Goal: Task Accomplishment & Management: Manage account settings

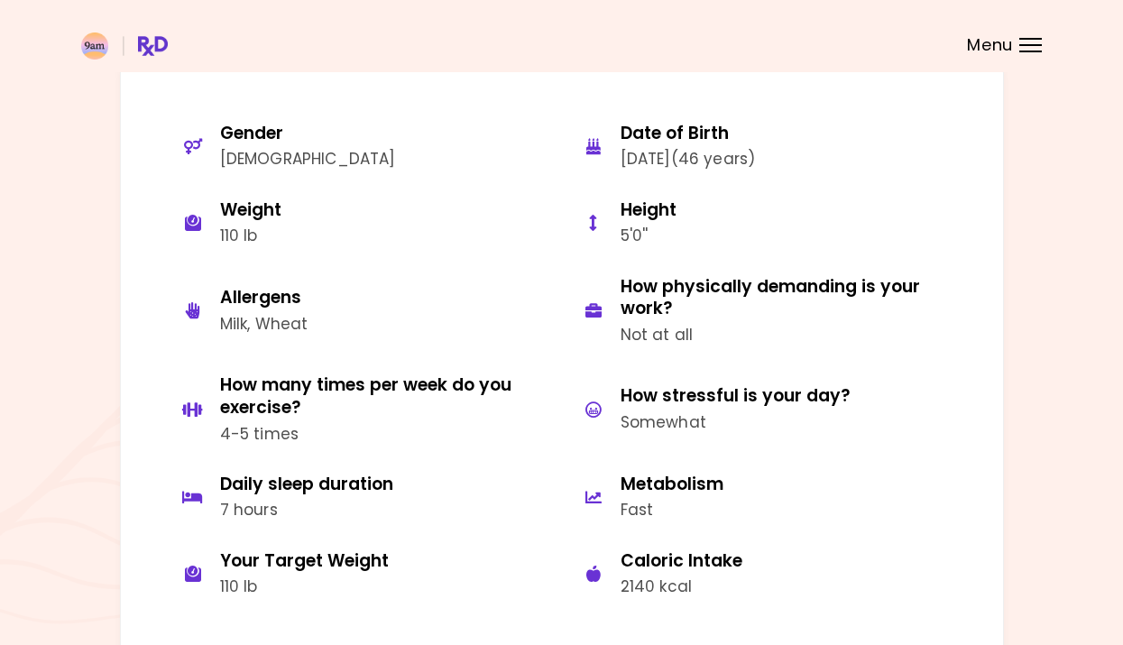
scroll to position [64, 0]
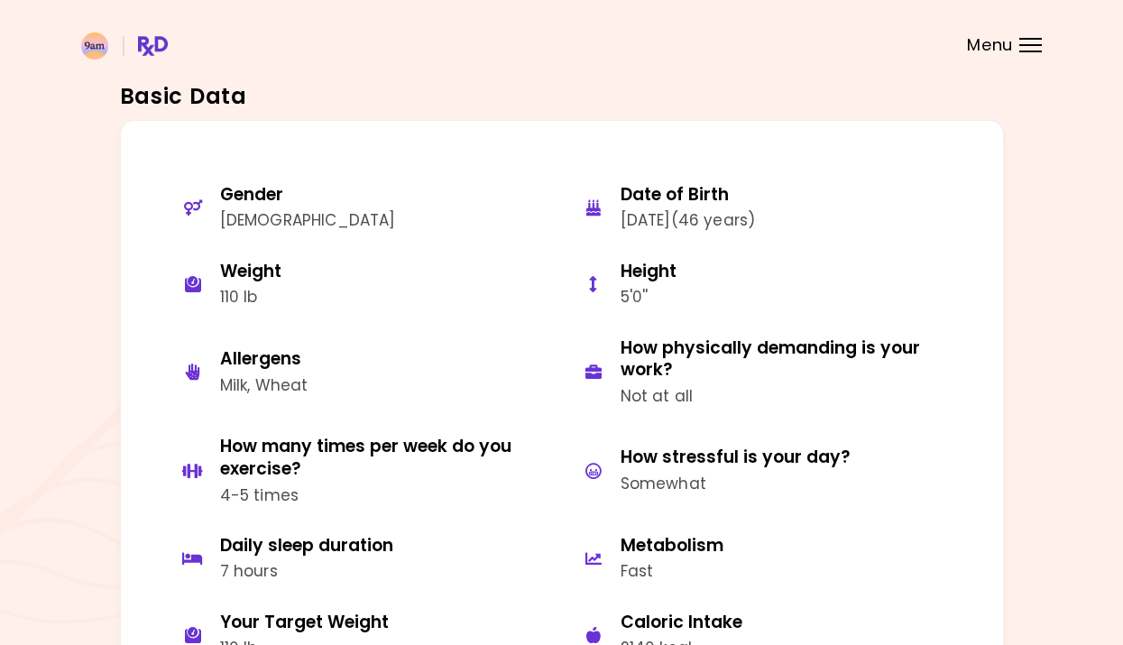
click at [1038, 35] on header at bounding box center [561, 36] width 1123 height 72
click at [1024, 41] on div "Menu" at bounding box center [1031, 45] width 23 height 14
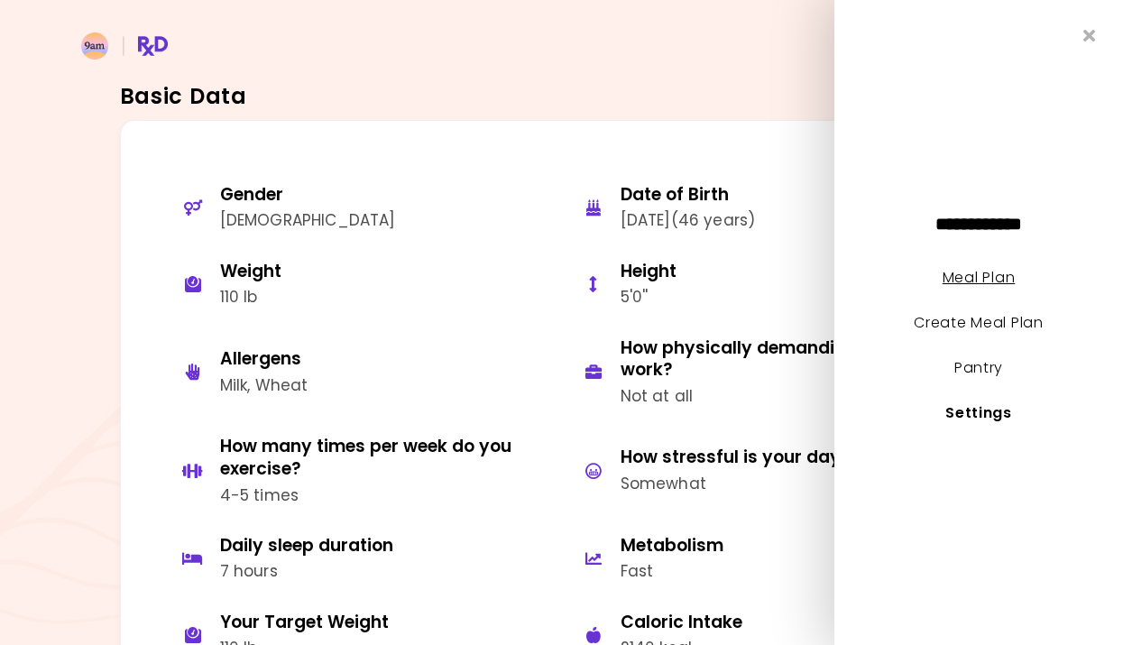
click at [981, 267] on link "Meal Plan" at bounding box center [979, 277] width 72 height 21
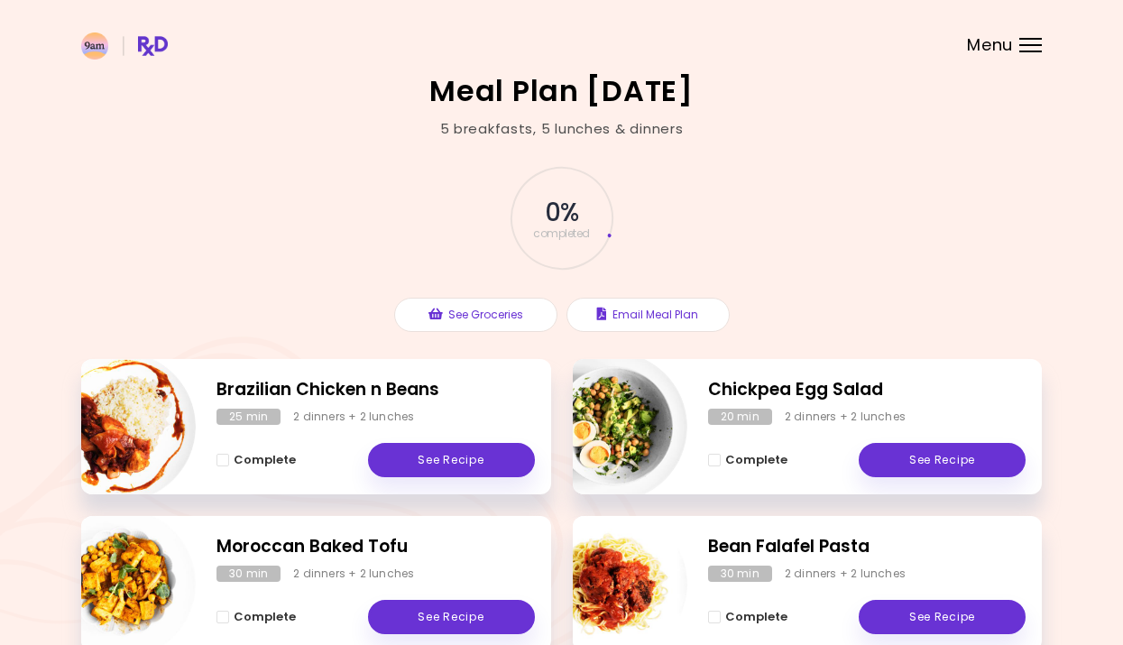
click at [1038, 46] on div "Menu" at bounding box center [1031, 45] width 23 height 14
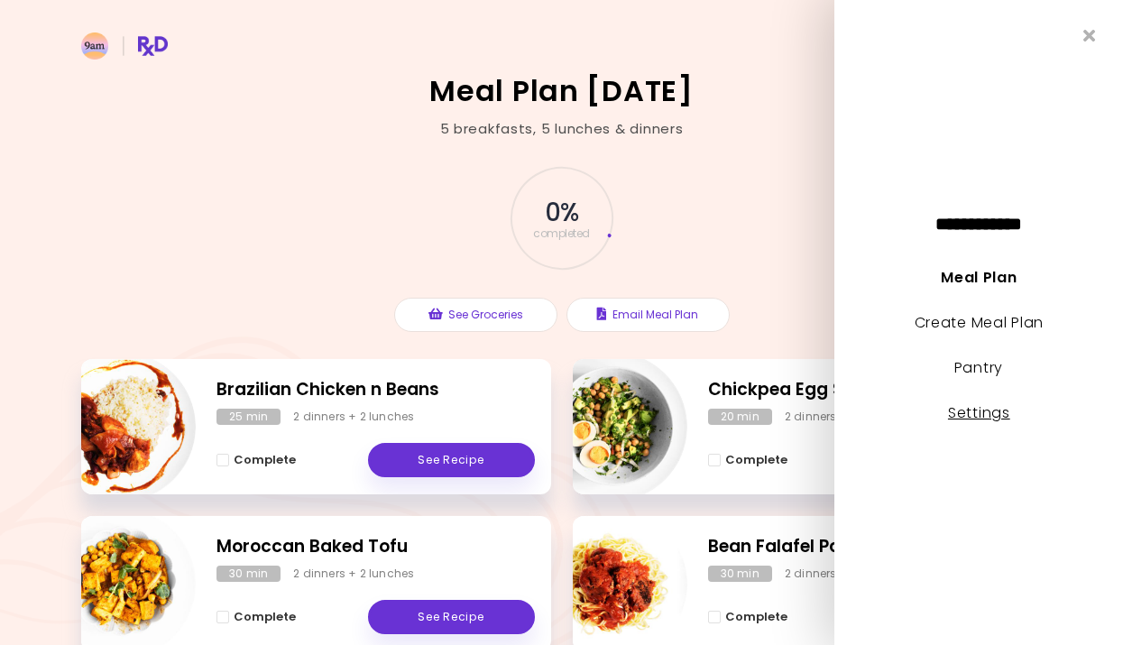
click at [1011, 423] on link "Settings" at bounding box center [979, 412] width 62 height 21
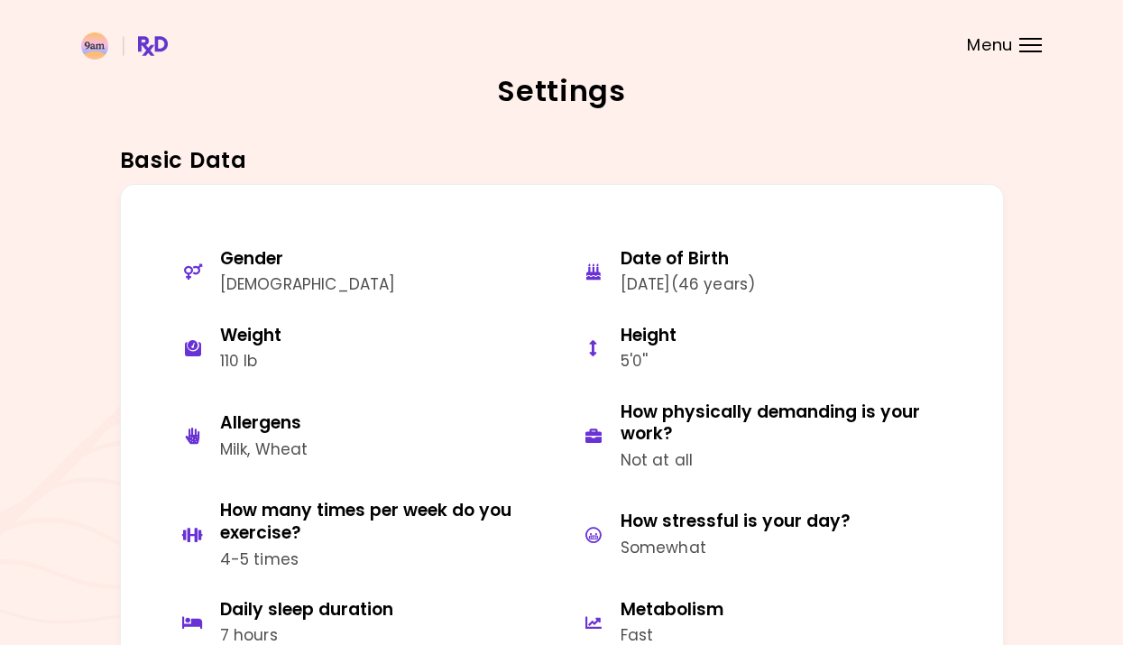
click at [995, 37] on span "Menu" at bounding box center [990, 45] width 46 height 16
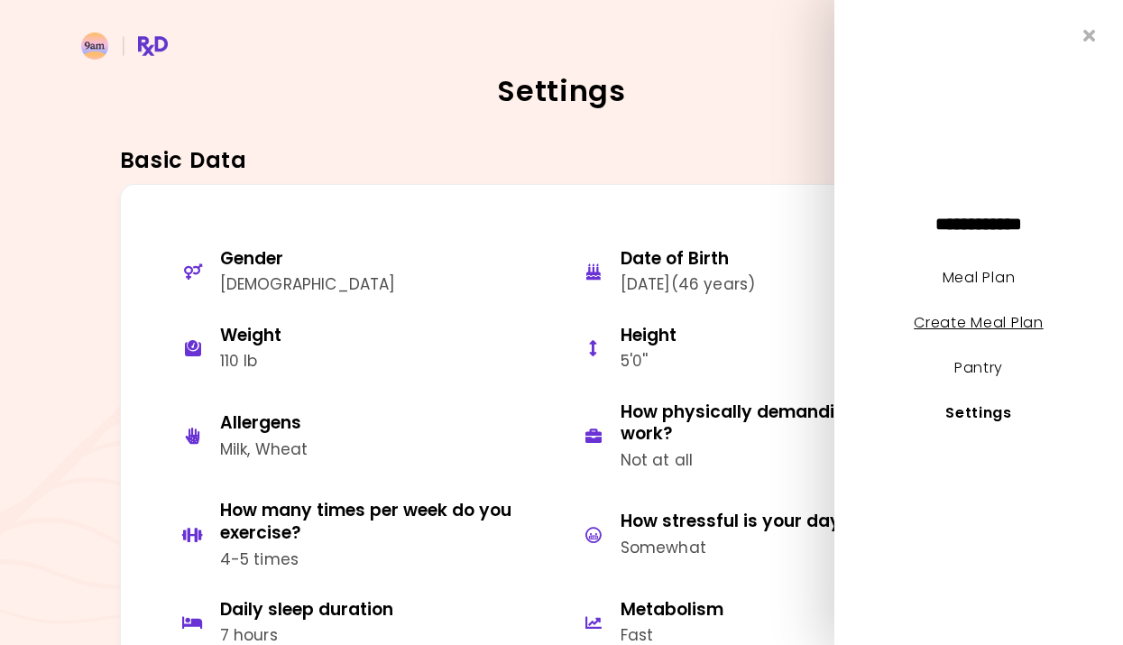
click at [983, 326] on link "Create Meal Plan" at bounding box center [979, 322] width 130 height 21
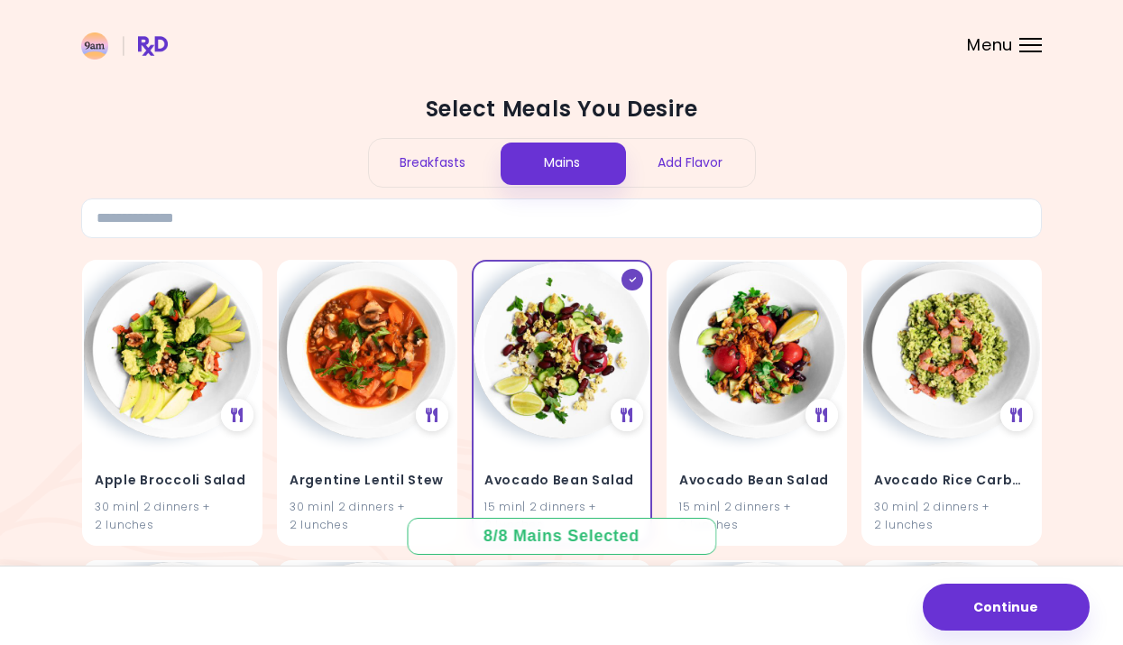
click at [399, 152] on div "Breakfasts" at bounding box center [433, 163] width 129 height 48
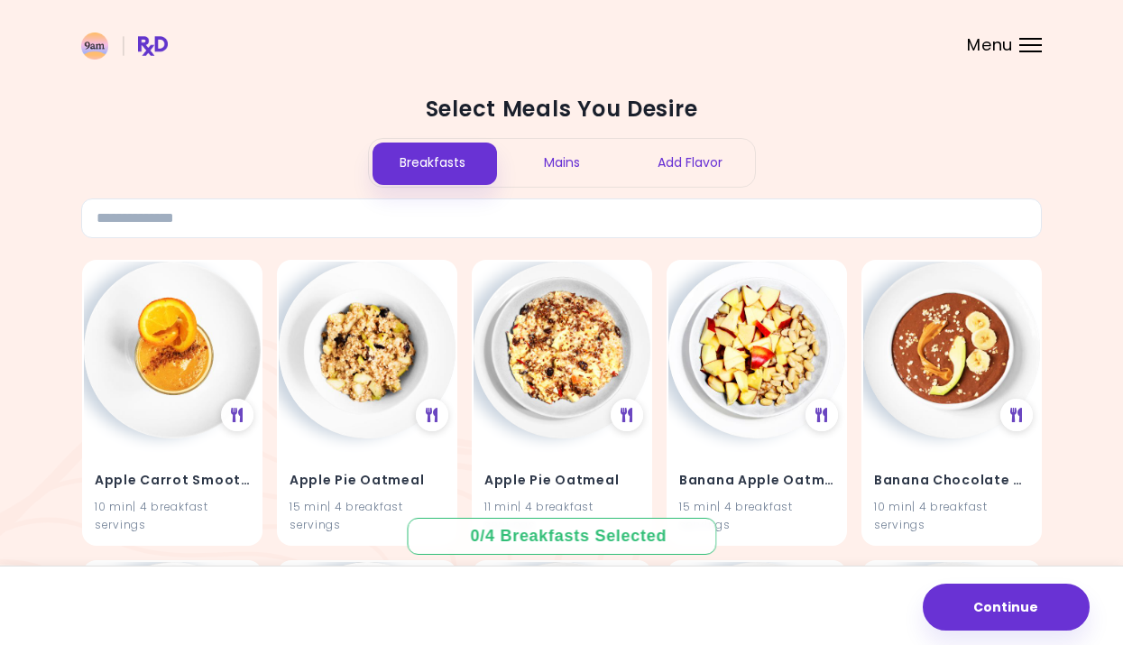
click at [150, 39] on img at bounding box center [124, 45] width 87 height 27
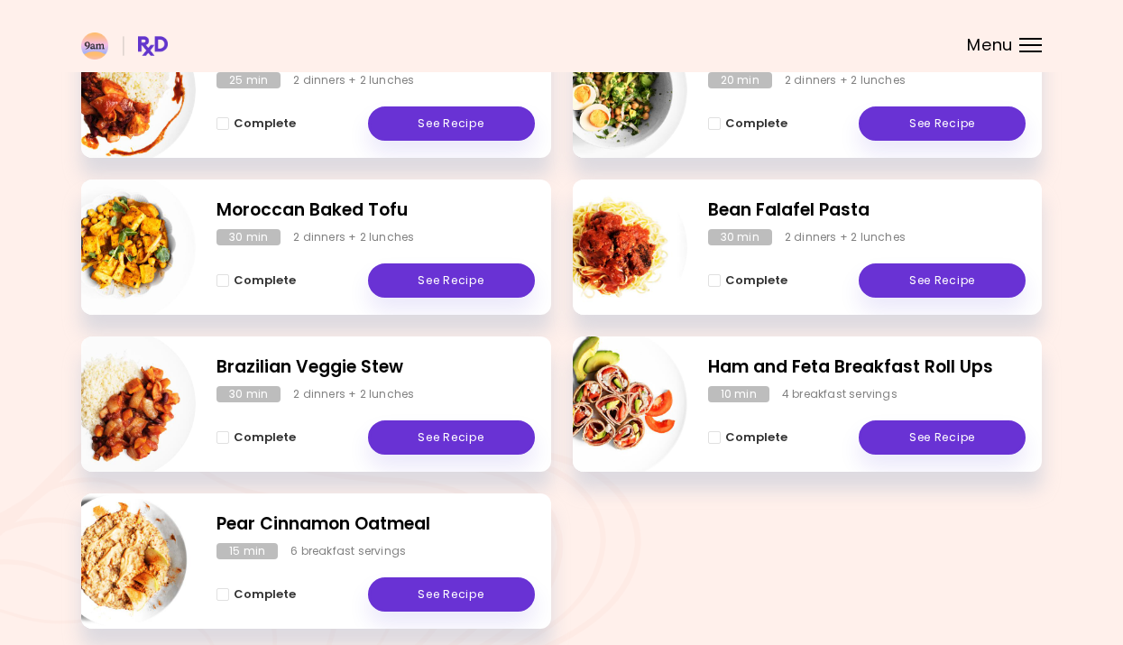
scroll to position [419, 0]
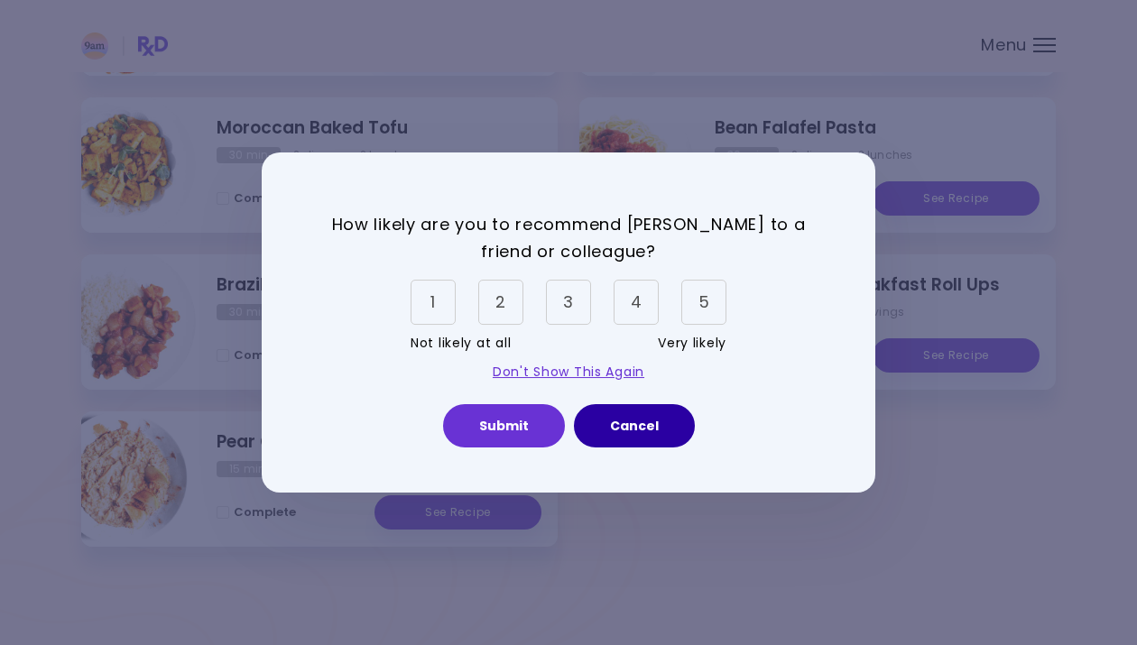
click at [661, 423] on button "Cancel" at bounding box center [634, 425] width 121 height 43
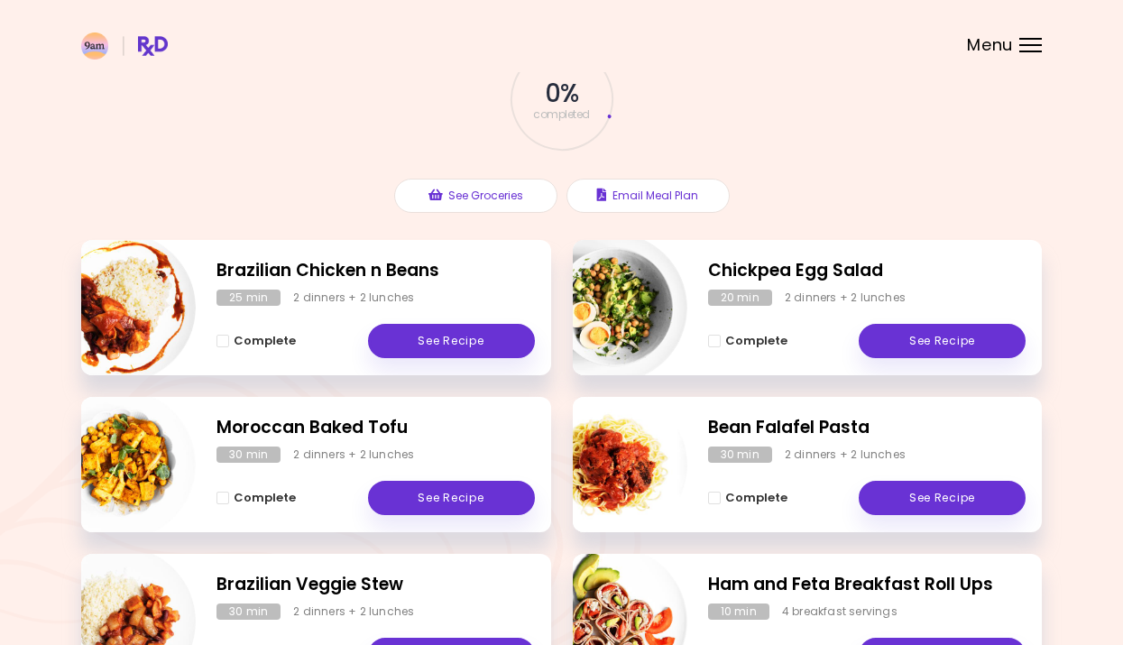
scroll to position [0, 0]
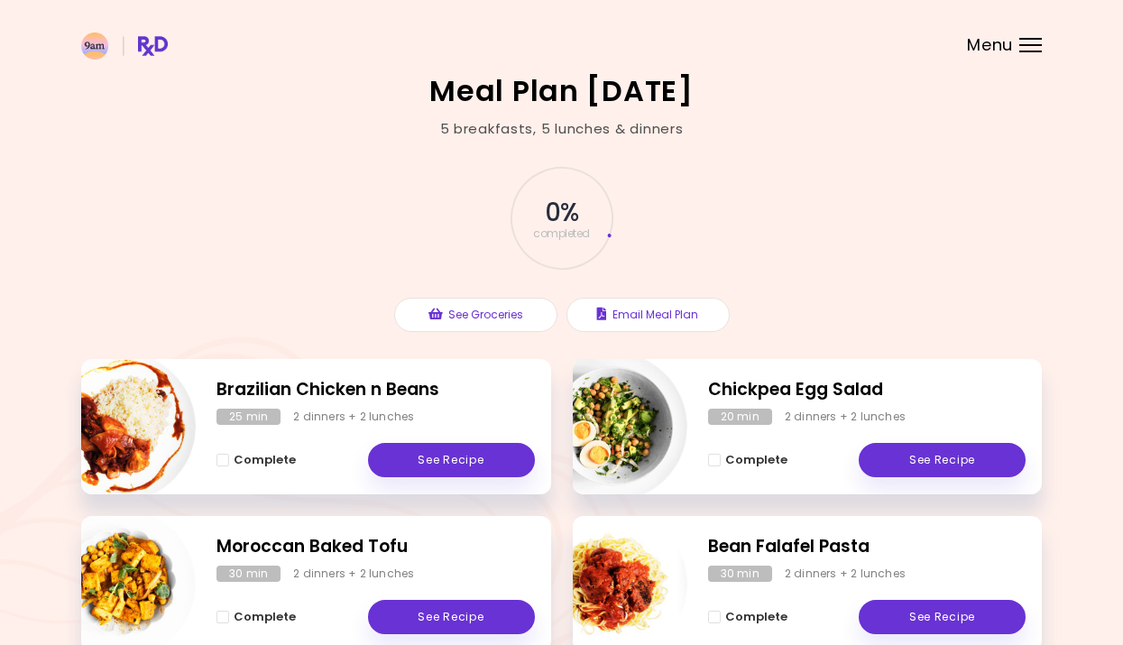
drag, startPoint x: 569, startPoint y: 195, endPoint x: 548, endPoint y: 94, distance: 103.3
click at [569, 198] on span "0 %" at bounding box center [561, 213] width 33 height 31
click at [460, 77] on h2 "Meal Plan [DATE]" at bounding box center [561, 91] width 264 height 29
click at [93, 38] on img at bounding box center [124, 45] width 87 height 27
click at [160, 41] on img at bounding box center [124, 45] width 87 height 27
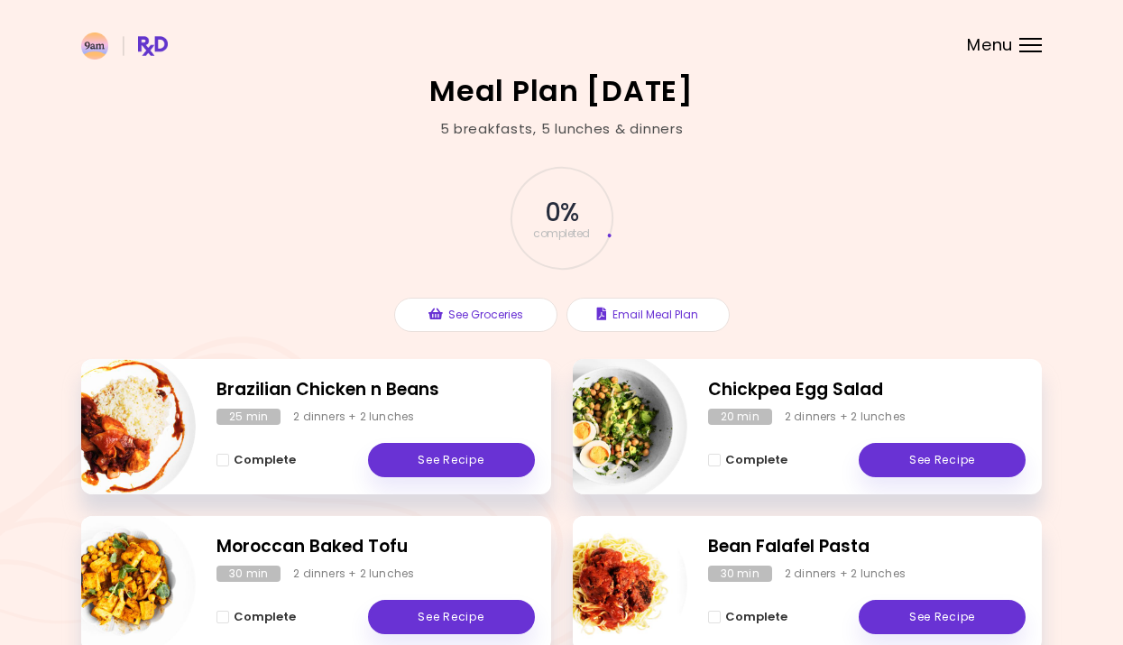
click at [1051, 48] on header at bounding box center [561, 36] width 1123 height 72
click at [1018, 38] on header at bounding box center [561, 36] width 1123 height 72
click at [1035, 47] on div "Menu" at bounding box center [1031, 45] width 23 height 14
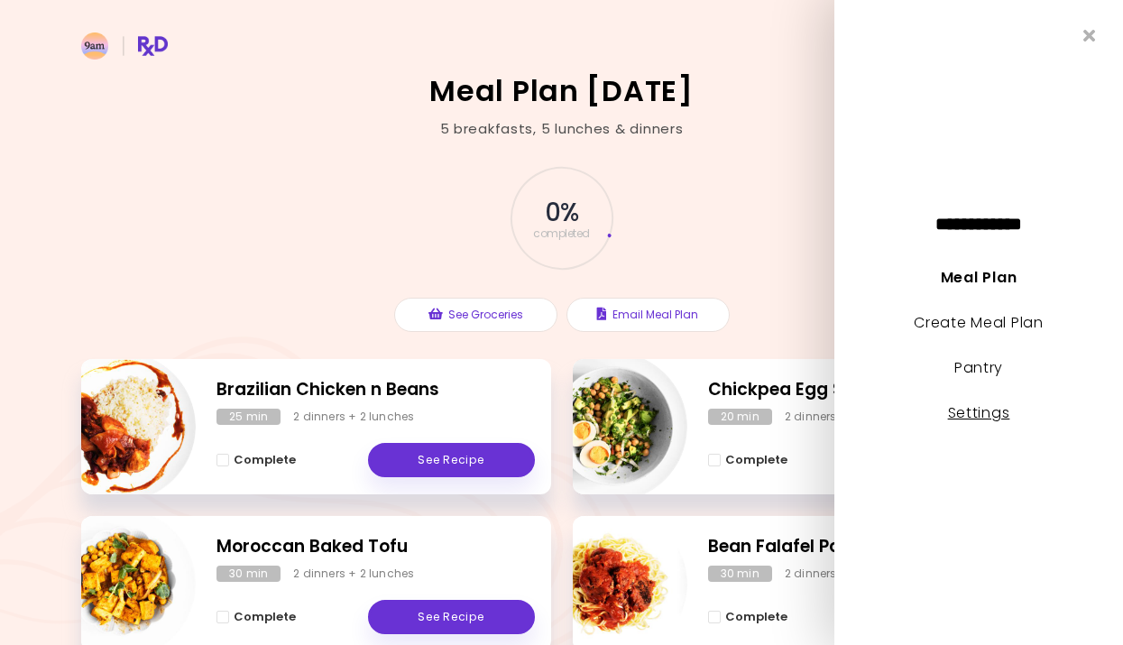
click at [971, 423] on link "Settings" at bounding box center [979, 412] width 62 height 21
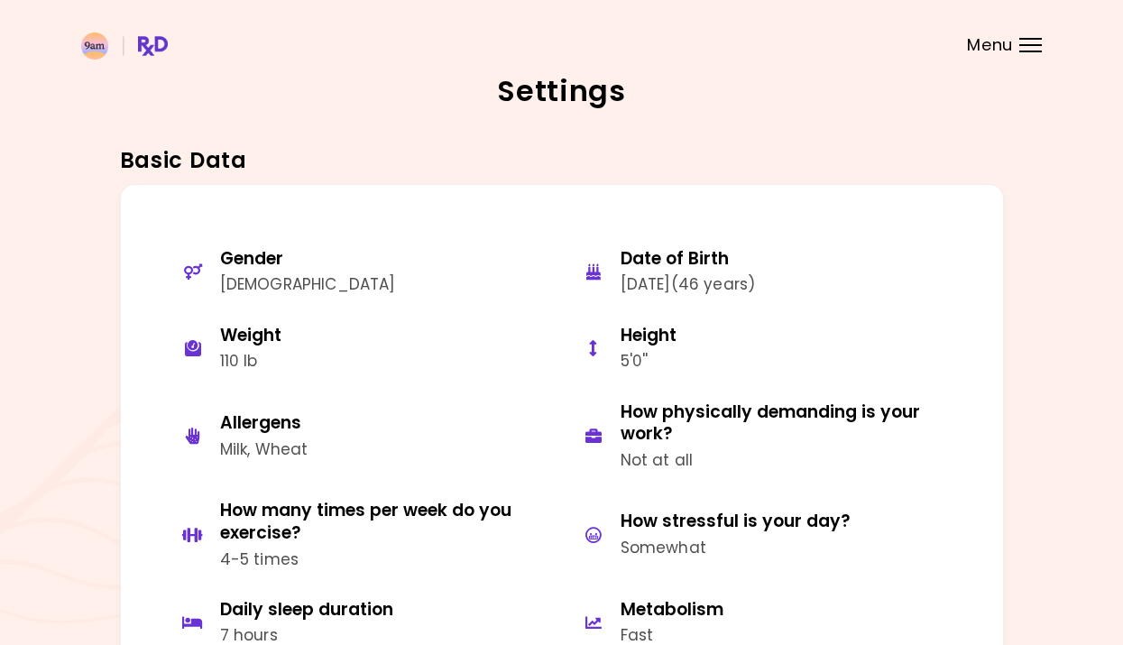
click at [1028, 44] on div at bounding box center [1031, 45] width 23 height 2
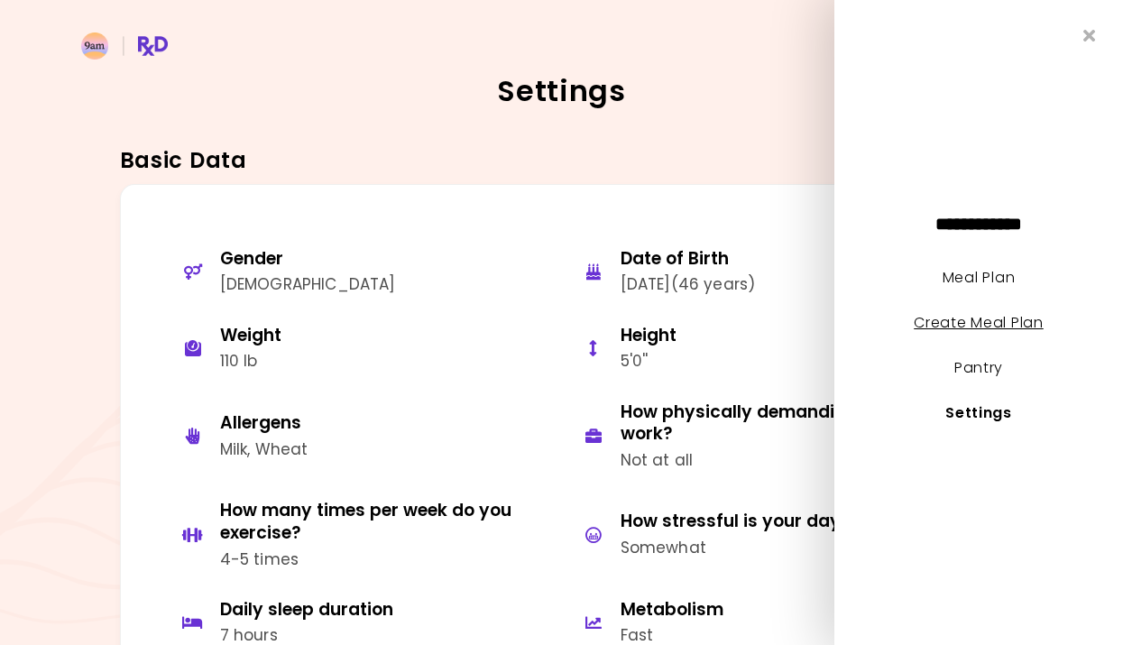
click at [983, 328] on link "Create Meal Plan" at bounding box center [979, 322] width 130 height 21
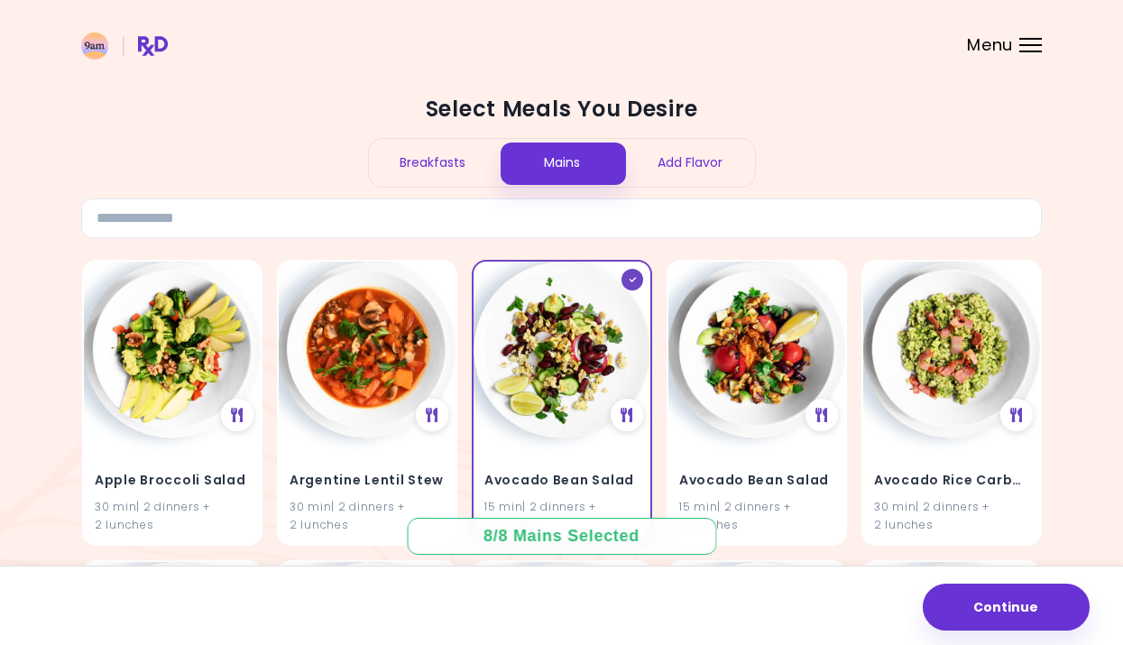
click at [438, 164] on div "Breakfasts" at bounding box center [433, 163] width 129 height 48
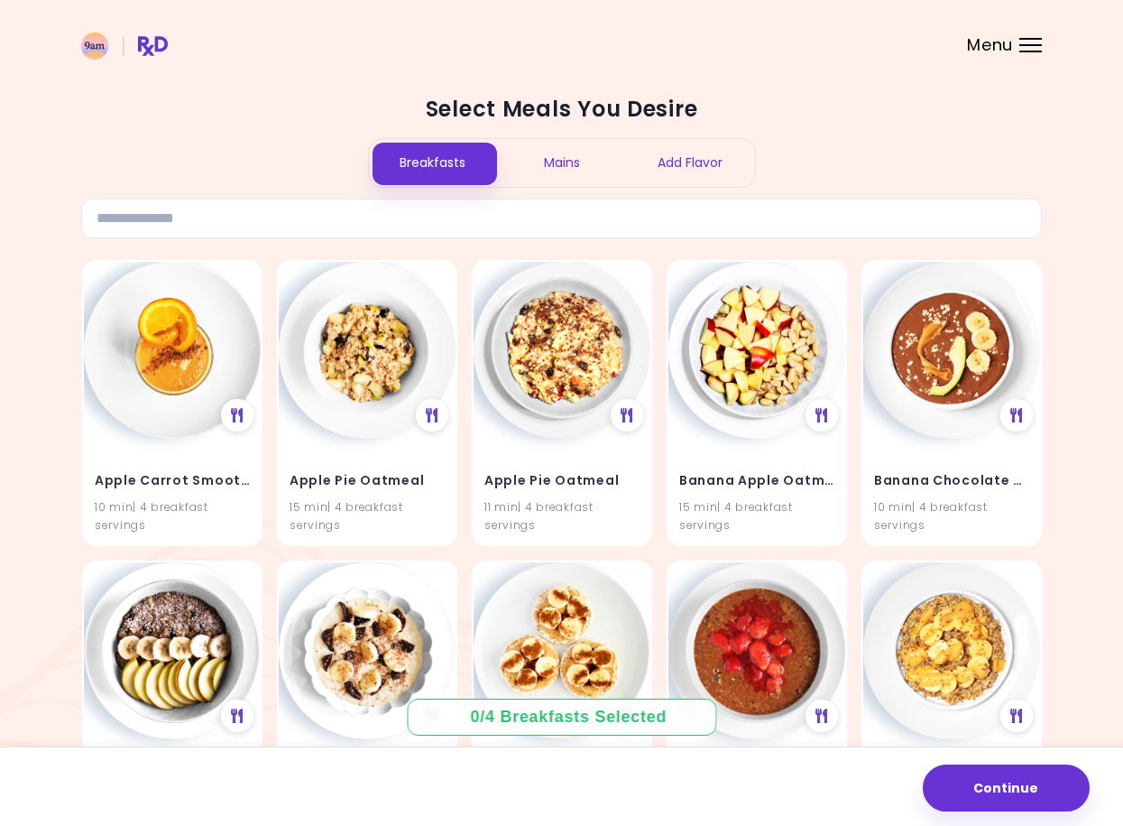
click at [1019, 59] on header at bounding box center [561, 36] width 1123 height 72
click at [1029, 45] on div at bounding box center [1031, 45] width 23 height 2
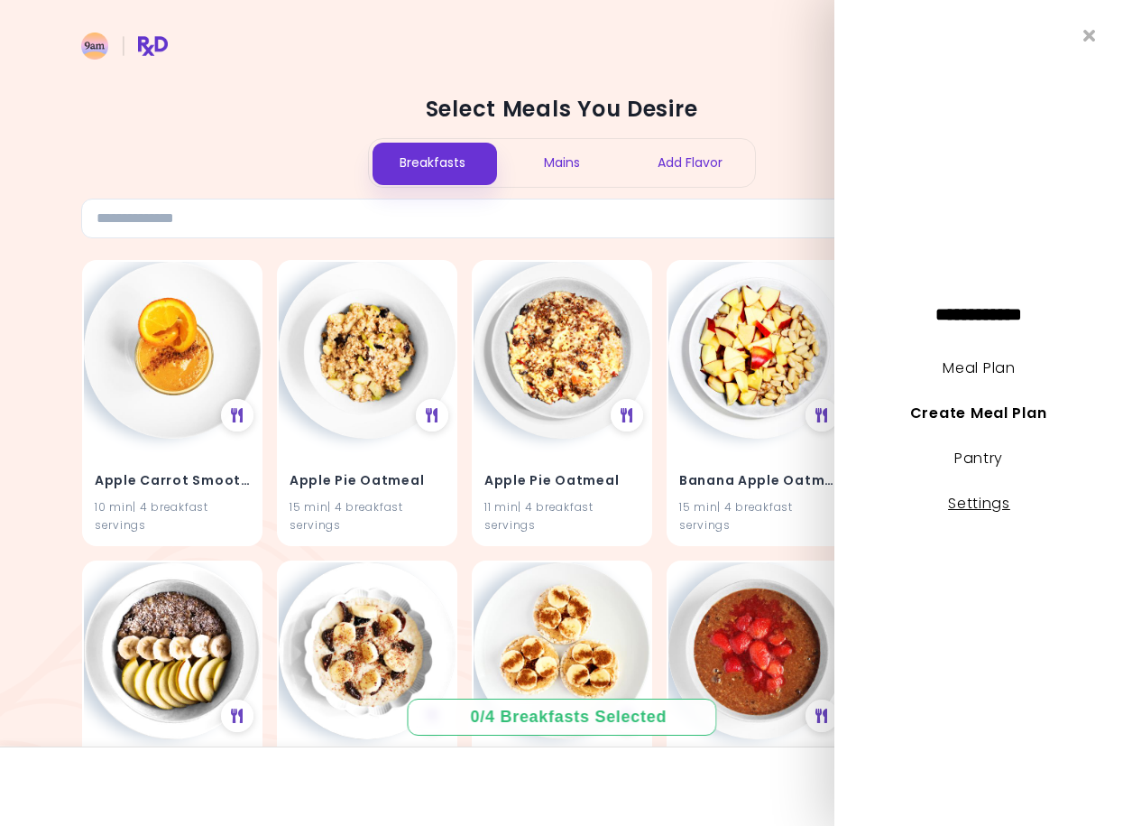
click at [977, 513] on link "Settings" at bounding box center [979, 503] width 62 height 21
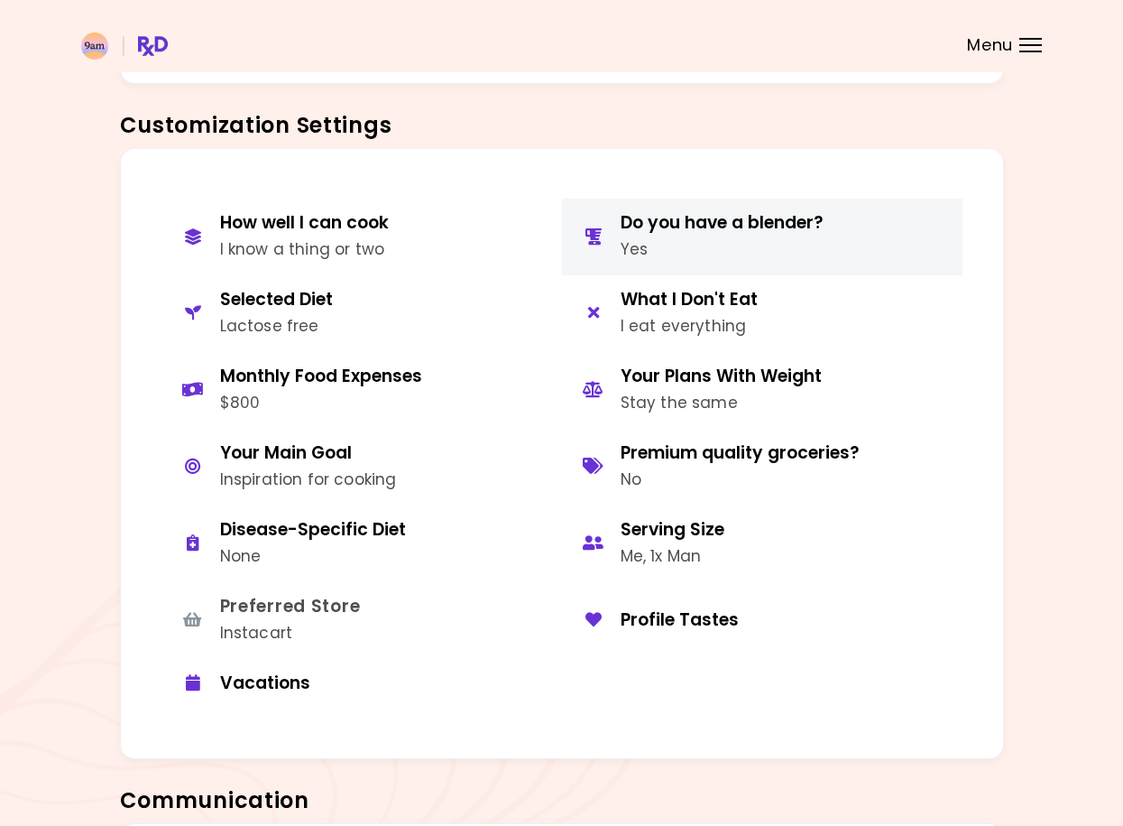
scroll to position [729, 0]
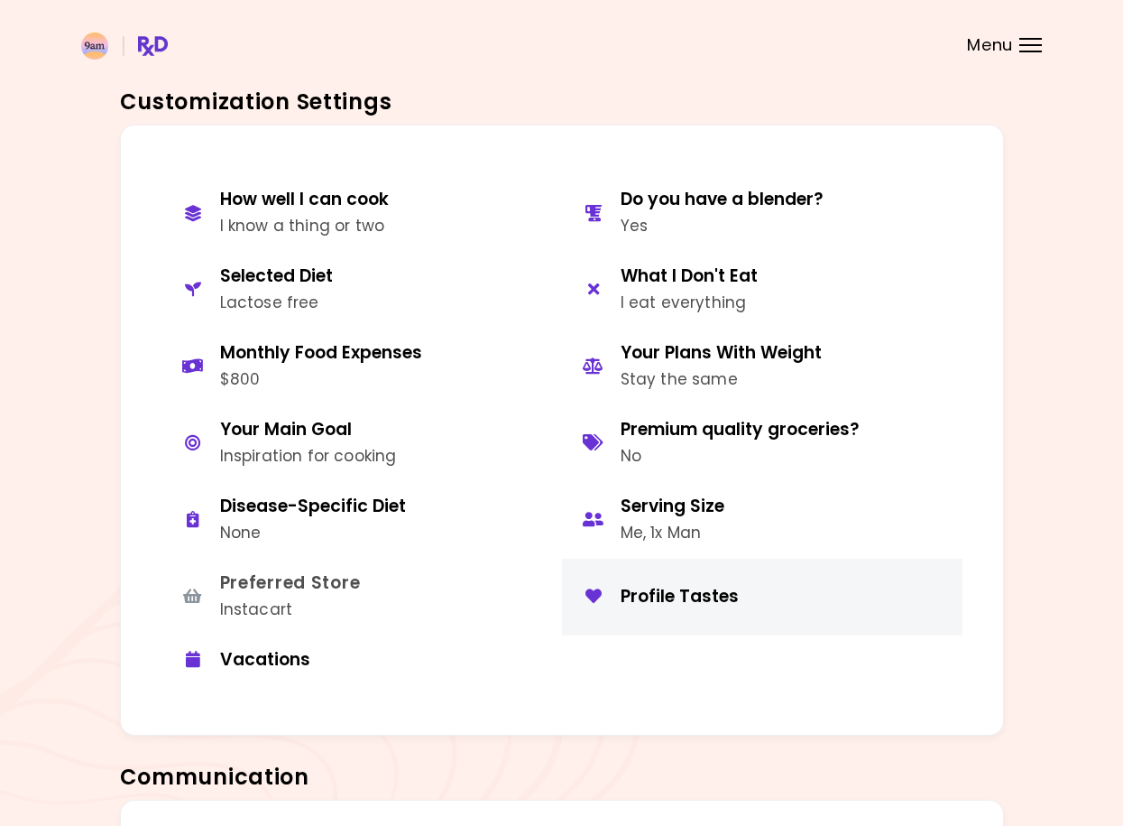
click at [684, 608] on div "Profile Tastes" at bounding box center [785, 597] width 328 height 23
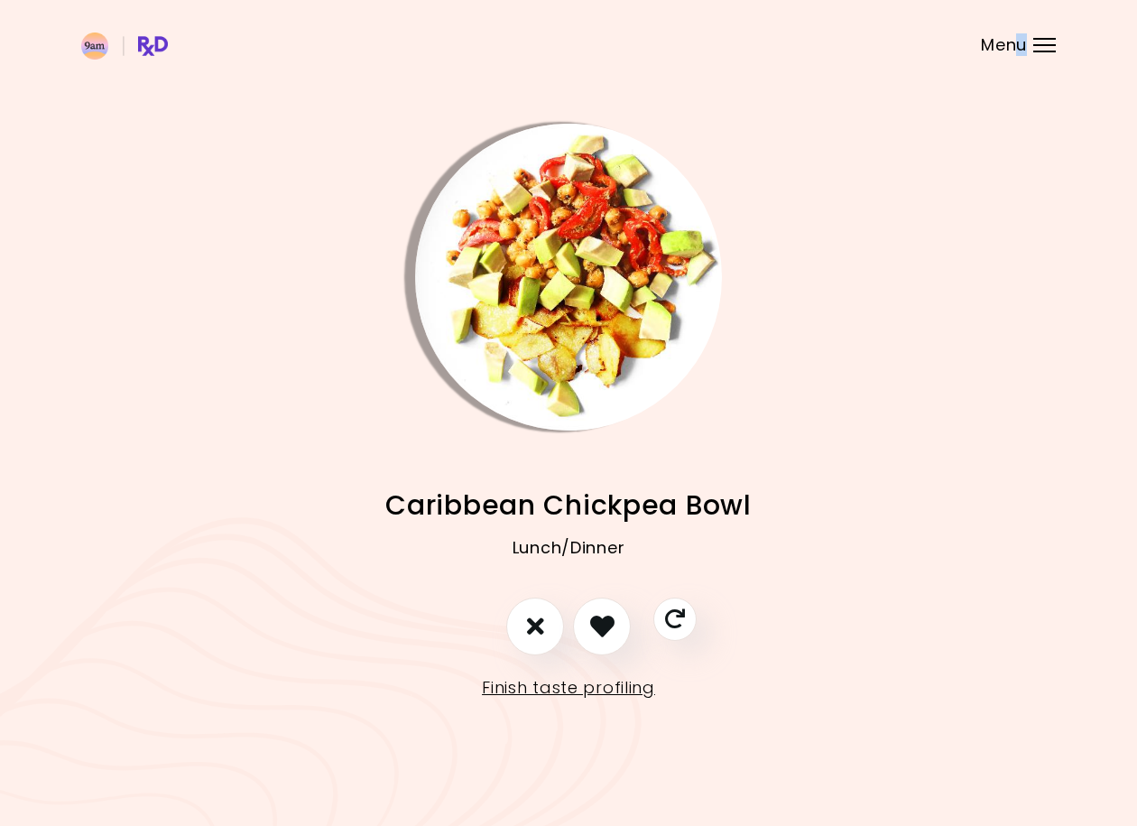
click at [1021, 53] on span "Menu" at bounding box center [1004, 45] width 46 height 16
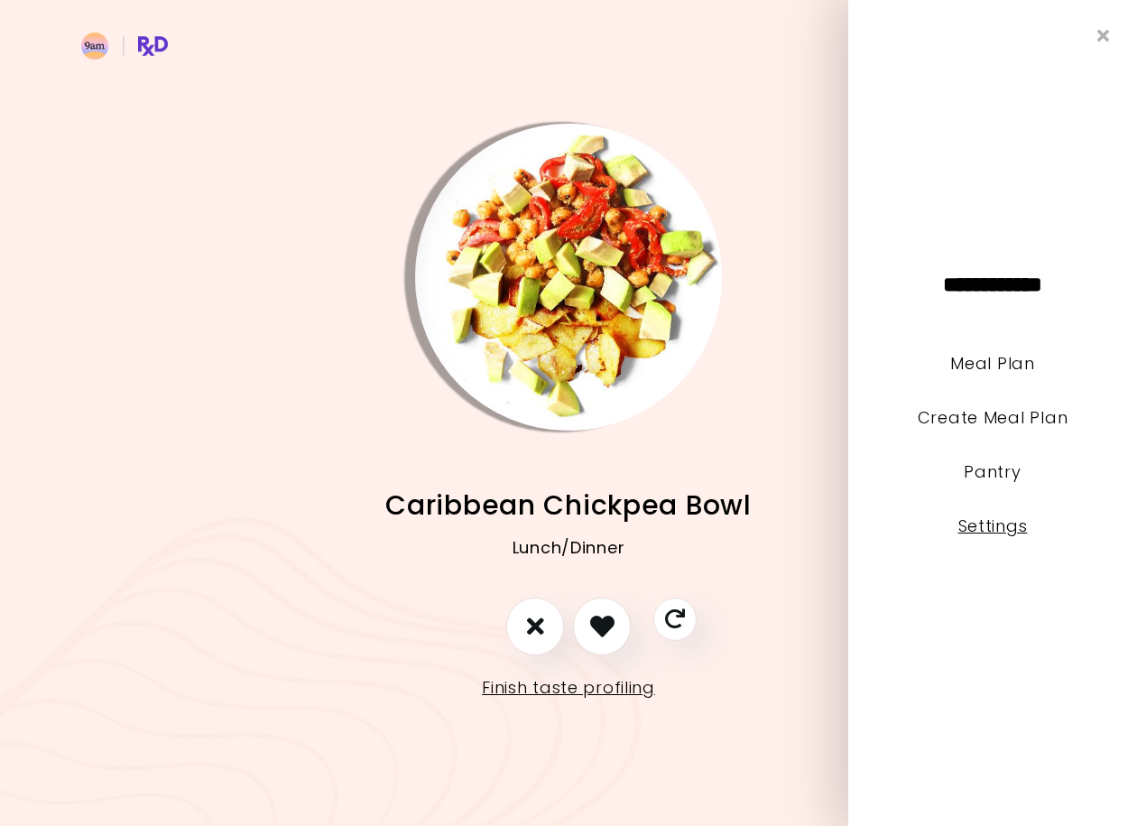
click at [976, 519] on link "Settings" at bounding box center [992, 525] width 69 height 23
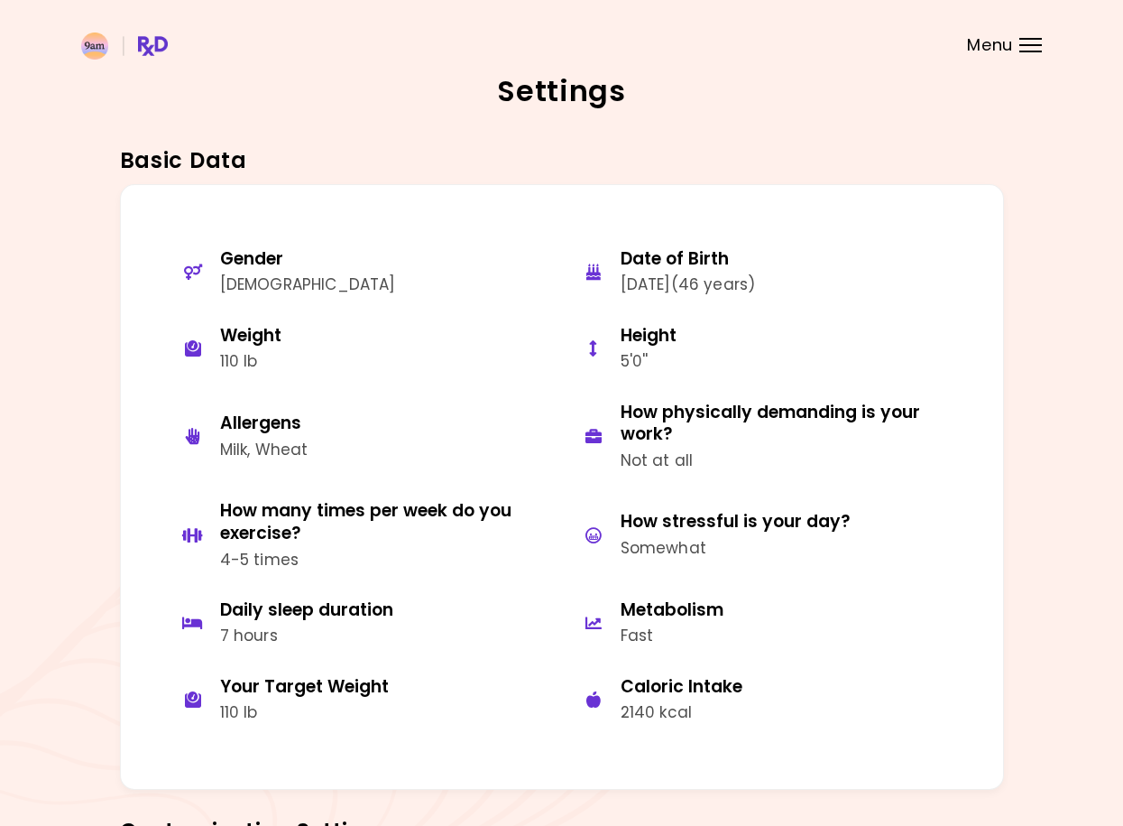
click at [157, 44] on img at bounding box center [124, 45] width 87 height 27
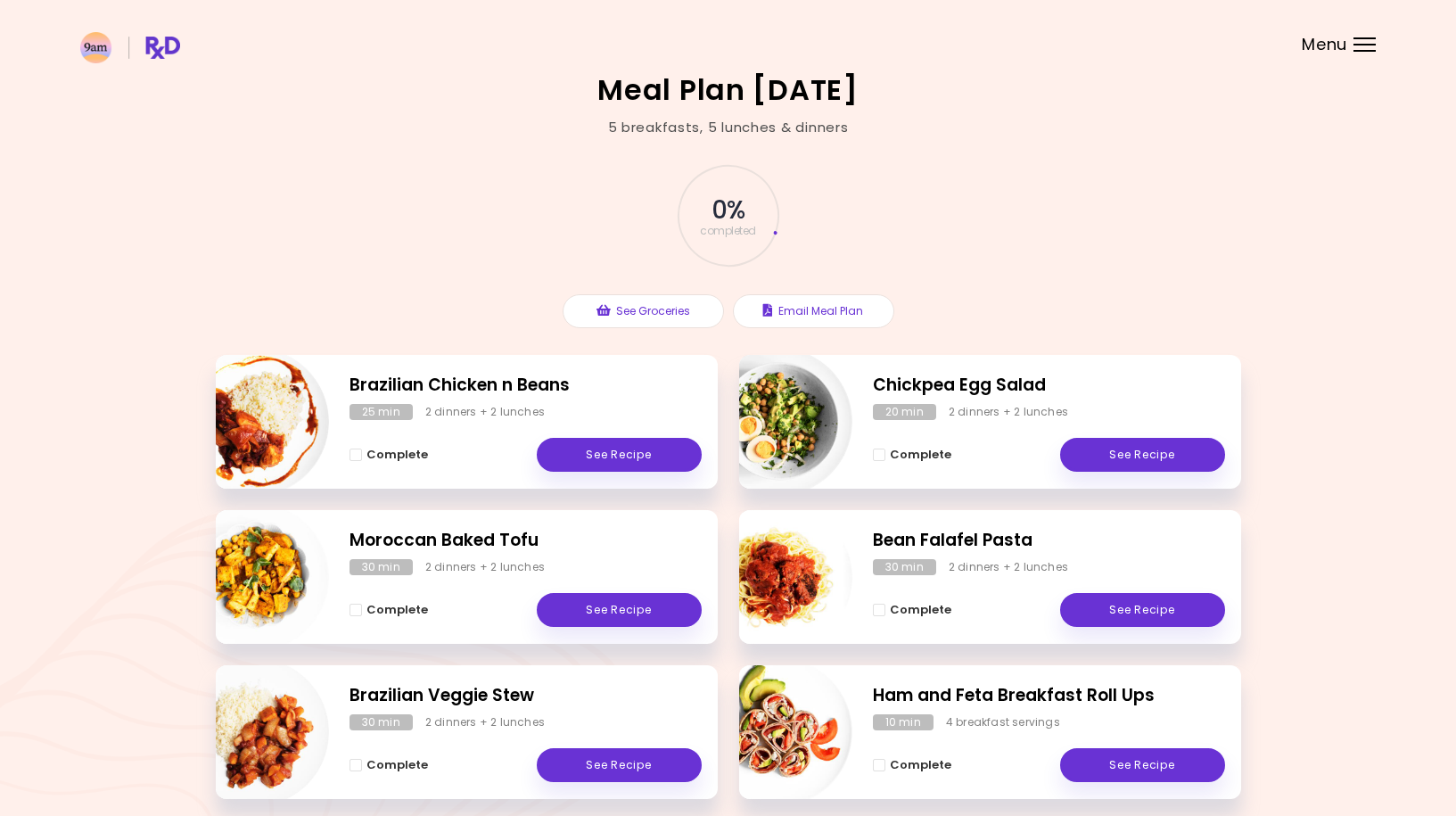
click at [789, 123] on div "5 breakfasts , 5 lunches & dinners" at bounding box center [728, 127] width 241 height 21
click at [640, 118] on div "5 breakfasts , 5 lunches & dinners" at bounding box center [728, 127] width 241 height 21
drag, startPoint x: 613, startPoint y: 90, endPoint x: 1145, endPoint y: 158, distance: 536.3
click at [614, 90] on h2 "Meal Plan [DATE]" at bounding box center [728, 90] width 261 height 29
click at [1109, 39] on div at bounding box center [1365, 39] width 23 height 2
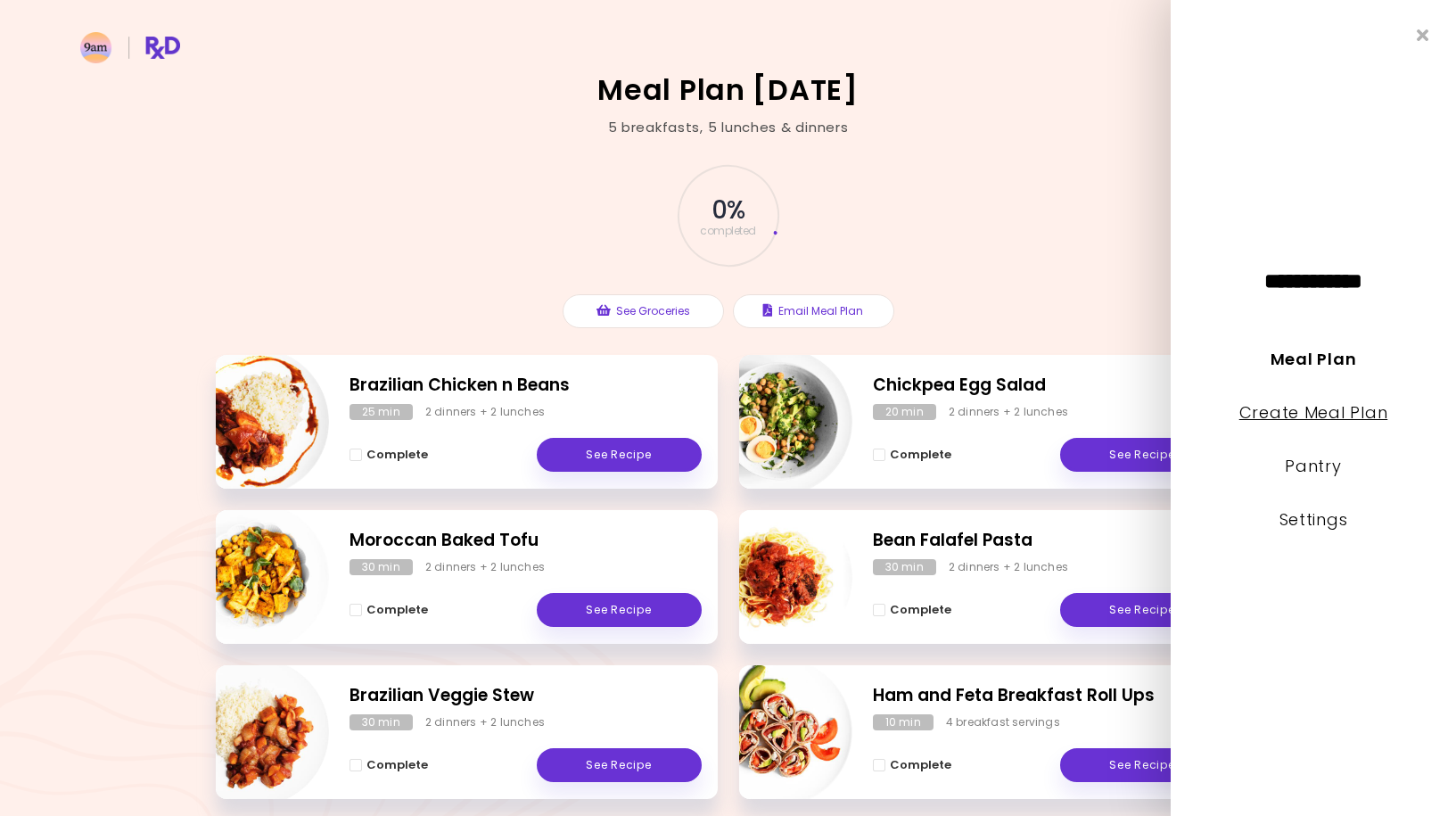
click at [1109, 408] on link "Create Meal Plan" at bounding box center [1314, 412] width 149 height 23
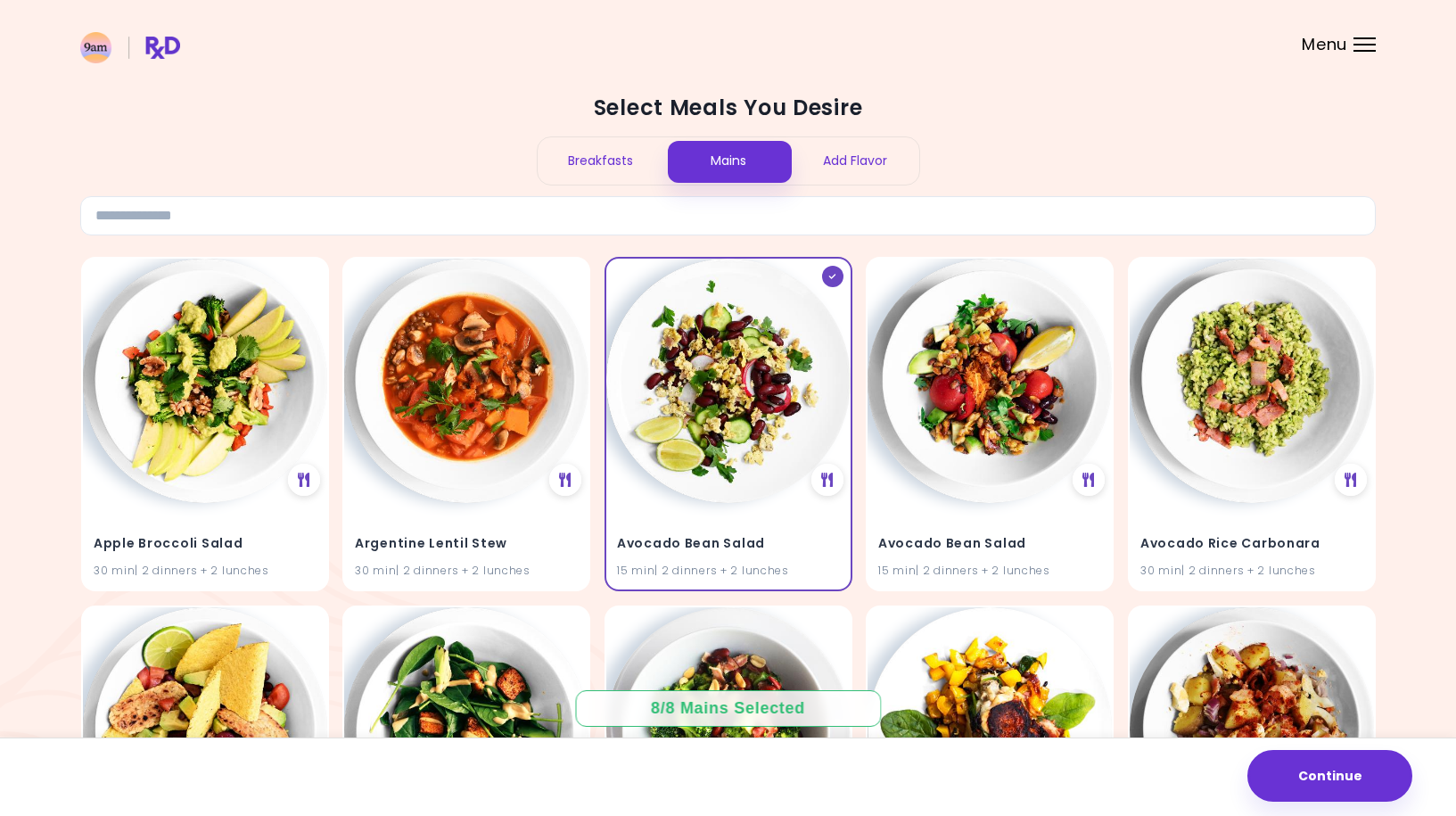
click at [1109, 43] on div at bounding box center [1365, 44] width 23 height 2
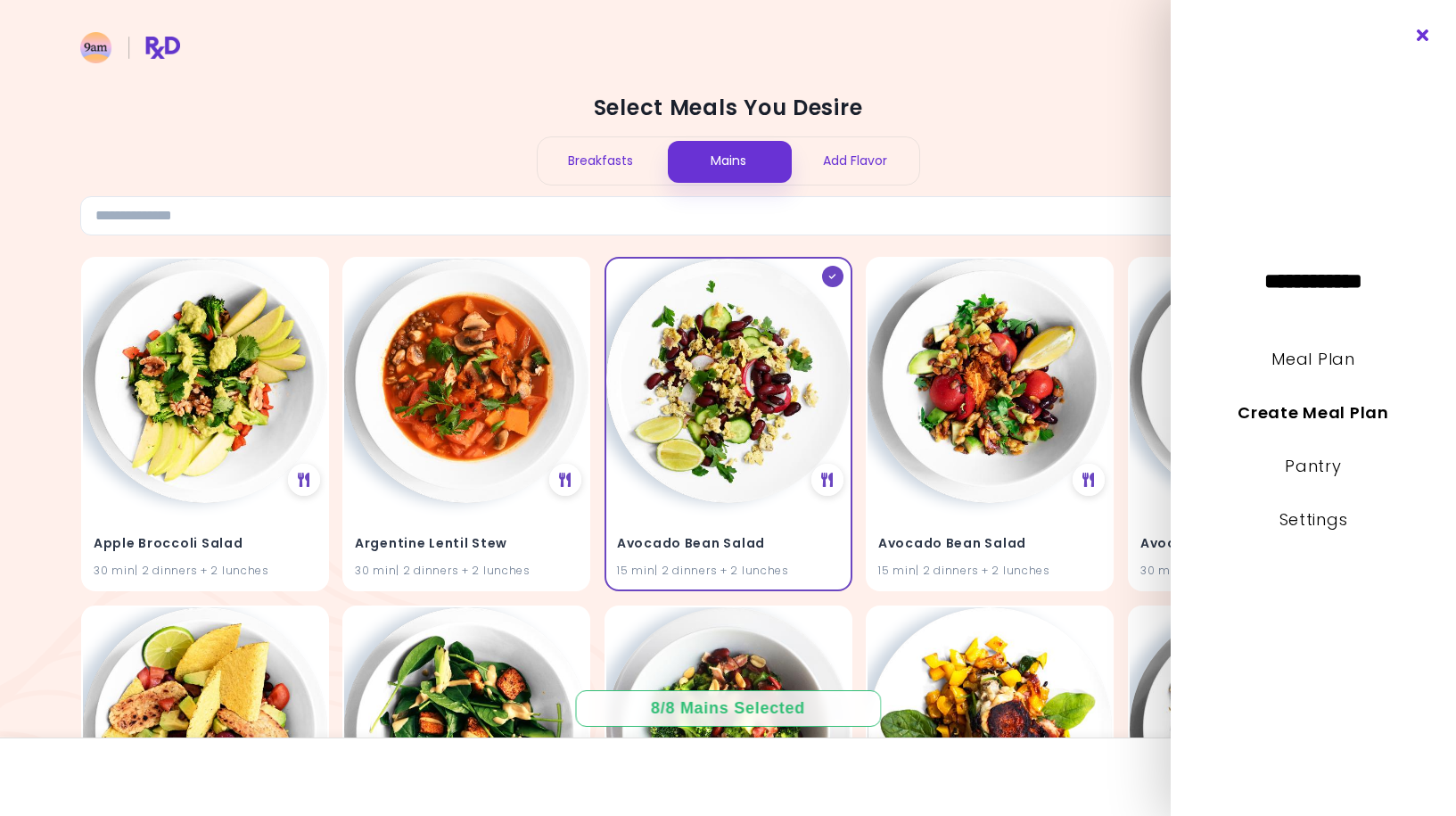
click at [1109, 35] on icon "Close" at bounding box center [1423, 36] width 17 height 13
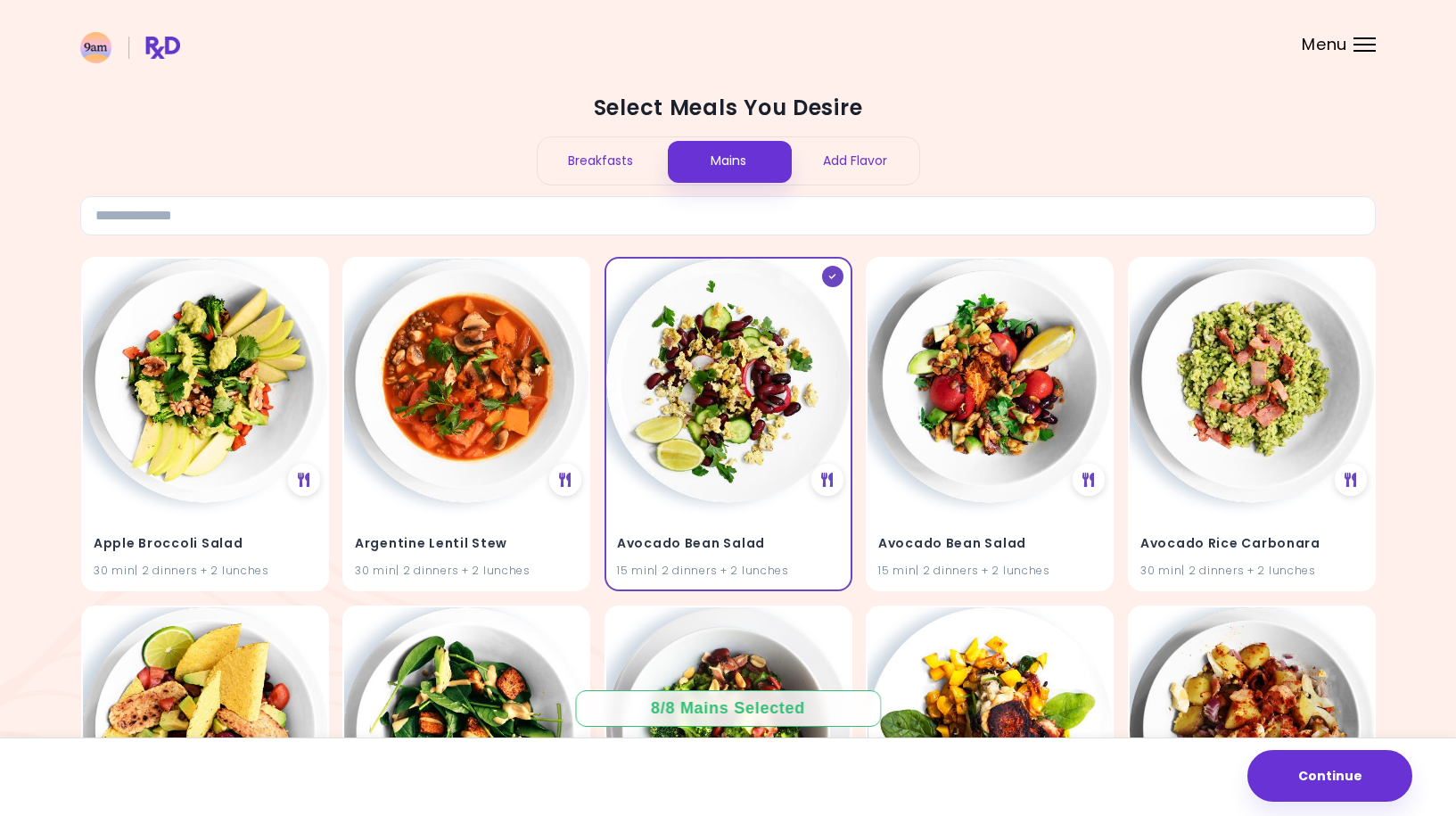
click at [1109, 48] on div "Menu" at bounding box center [1365, 44] width 23 height 14
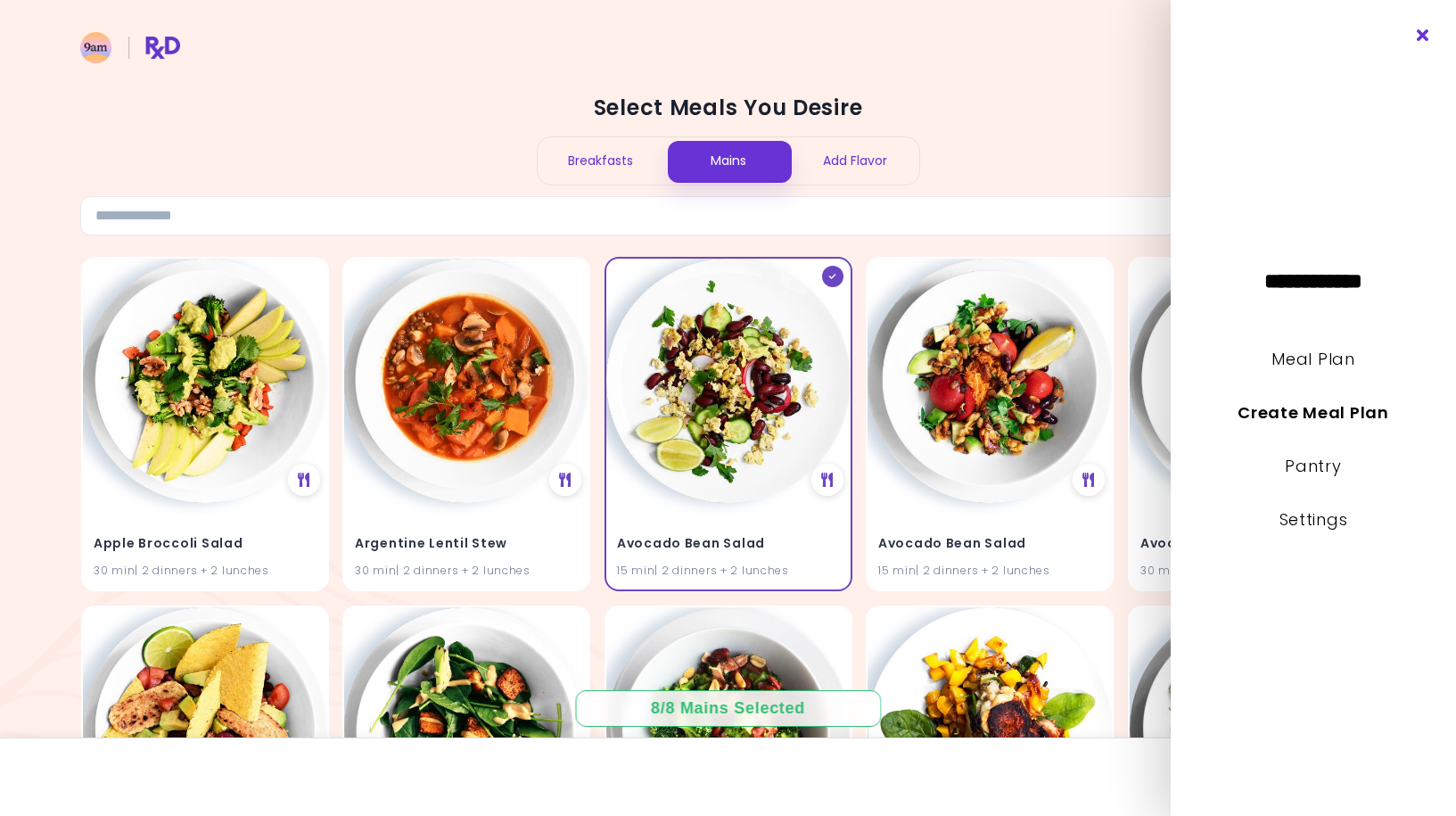
click at [1109, 36] on icon "Close" at bounding box center [1423, 36] width 17 height 13
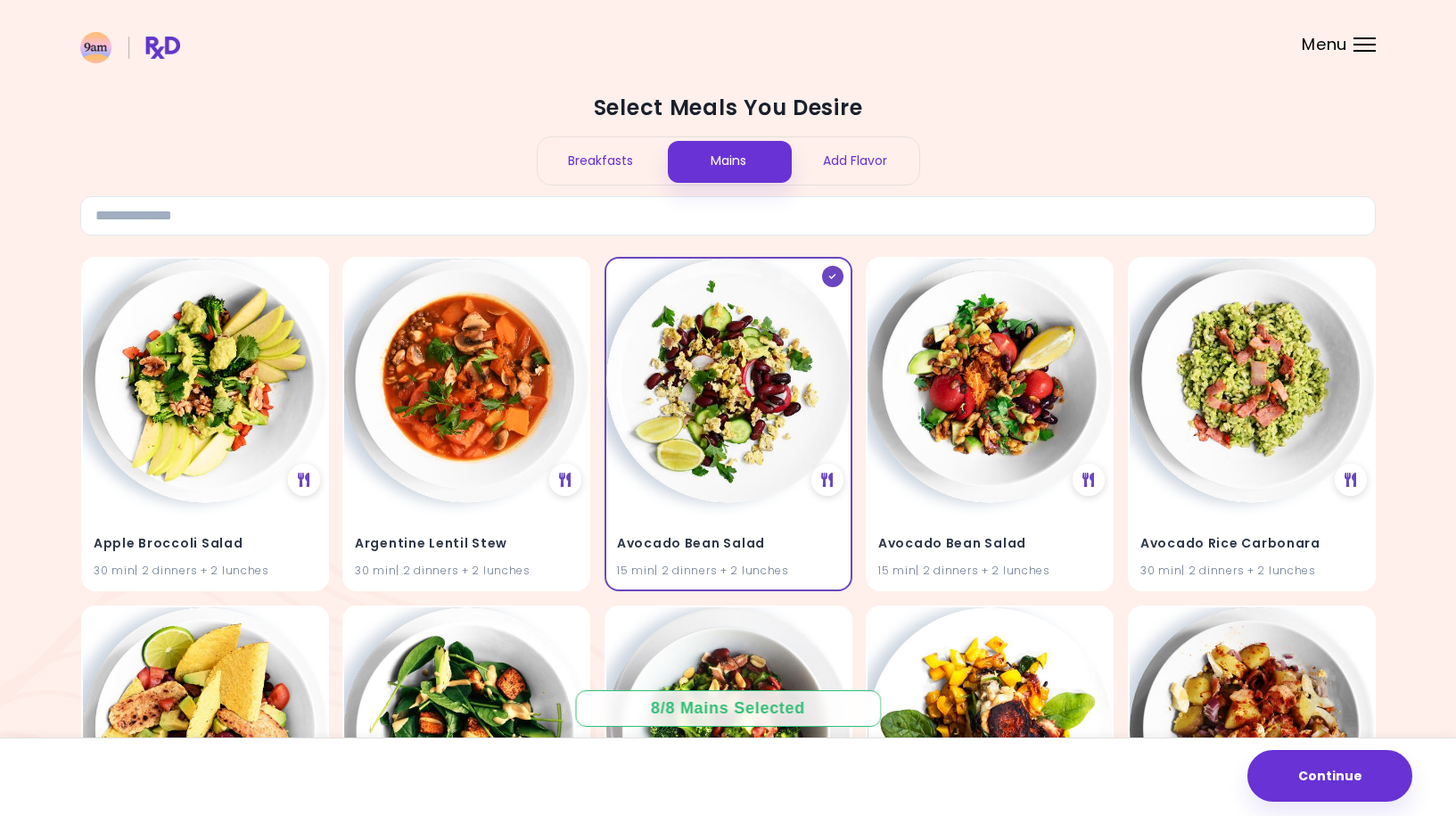
click at [1109, 114] on h2 "Select Meals You Desire" at bounding box center [728, 108] width 1296 height 29
click at [609, 160] on div "Breakfasts" at bounding box center [601, 161] width 128 height 47
